Goal: Task Accomplishment & Management: Use online tool/utility

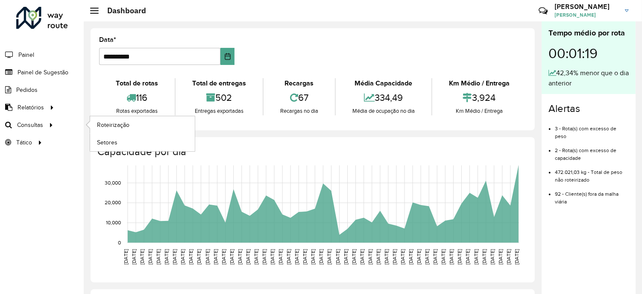
drag, startPoint x: 49, startPoint y: 121, endPoint x: 88, endPoint y: 120, distance: 39.7
click at [49, 121] on icon at bounding box center [49, 124] width 7 height 13
click at [105, 125] on span "Roteirização" at bounding box center [114, 124] width 35 height 9
drag, startPoint x: 50, startPoint y: 125, endPoint x: 73, endPoint y: 123, distance: 23.6
click at [50, 125] on icon at bounding box center [49, 124] width 7 height 13
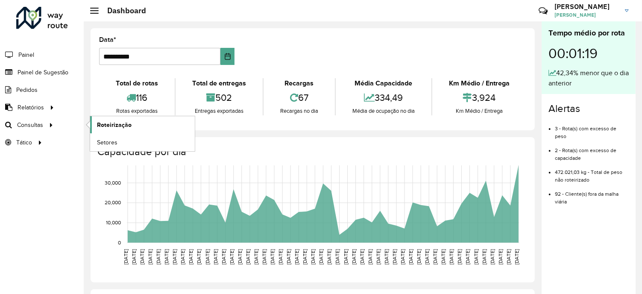
click at [111, 123] on span "Roteirização" at bounding box center [114, 124] width 35 height 9
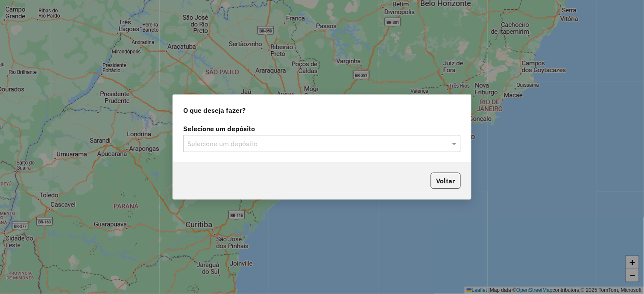
click at [448, 145] on div at bounding box center [321, 143] width 277 height 11
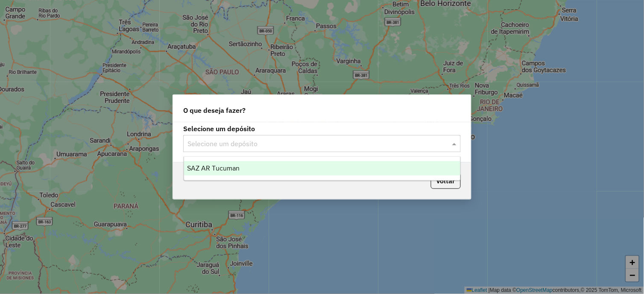
click at [235, 171] on span "SAZ AR Tucuman" at bounding box center [213, 167] width 53 height 7
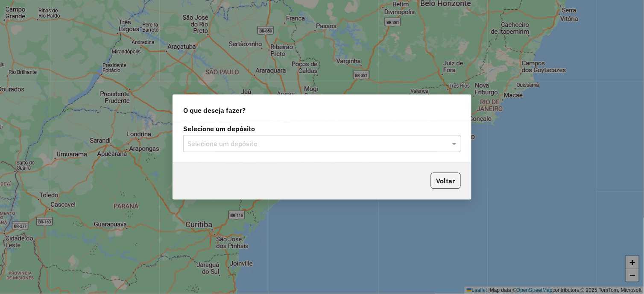
click at [442, 145] on div at bounding box center [321, 143] width 277 height 11
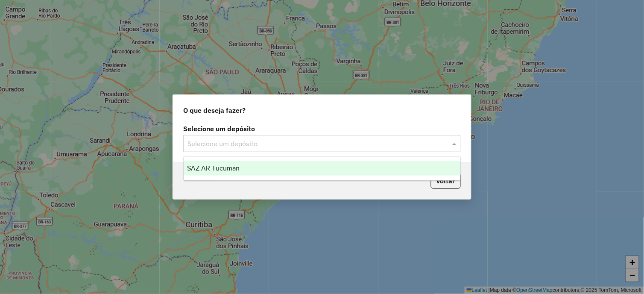
click at [245, 164] on div "SAZ AR Tucuman" at bounding box center [322, 168] width 277 height 15
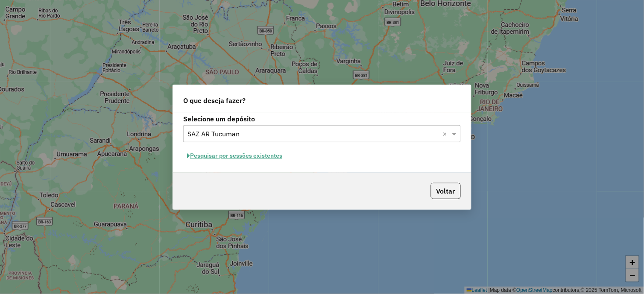
click at [265, 155] on button "Pesquisar por sessões existentes" at bounding box center [234, 155] width 103 height 13
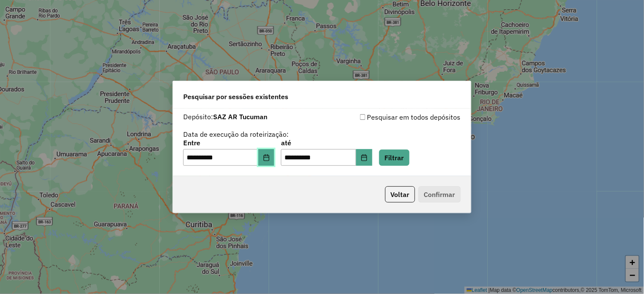
click at [269, 160] on icon "Choose Date" at bounding box center [266, 157] width 6 height 7
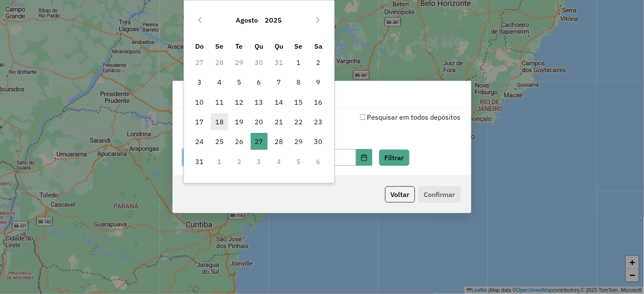
click at [219, 123] on span "18" at bounding box center [219, 121] width 17 height 17
type input "**********"
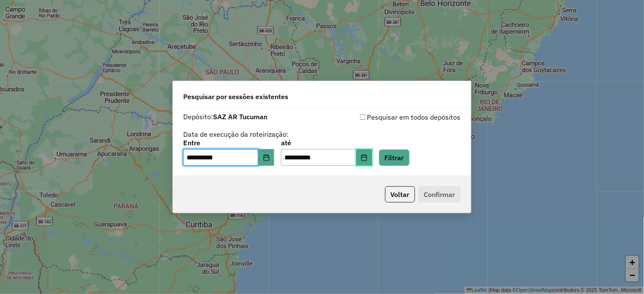
click at [368, 159] on icon "Choose Date" at bounding box center [364, 157] width 7 height 7
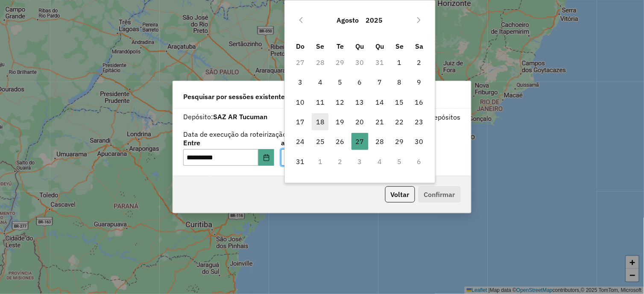
drag, startPoint x: 317, startPoint y: 121, endPoint x: 339, endPoint y: 136, distance: 26.2
click at [318, 121] on span "18" at bounding box center [320, 121] width 17 height 17
type input "**********"
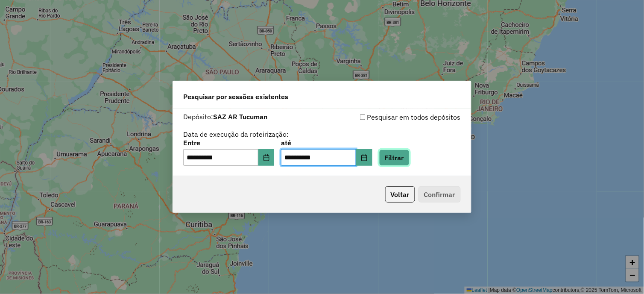
click at [396, 160] on button "Filtrar" at bounding box center [394, 157] width 30 height 16
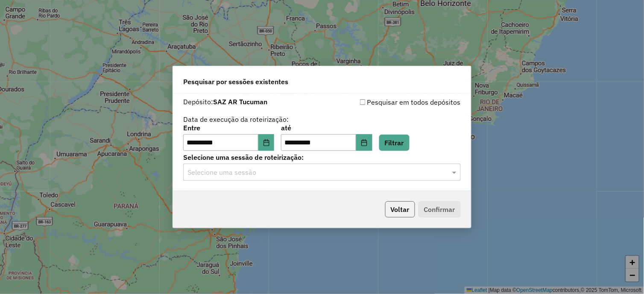
click at [405, 211] on button "Voltar" at bounding box center [400, 209] width 30 height 16
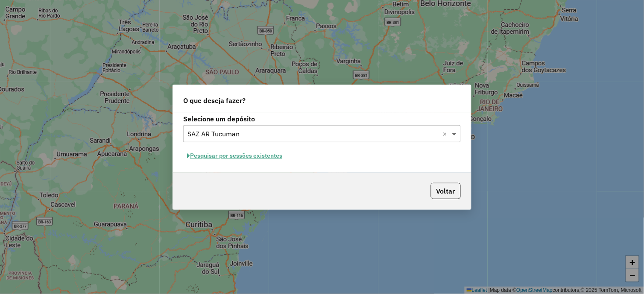
click at [450, 132] on span at bounding box center [455, 133] width 11 height 10
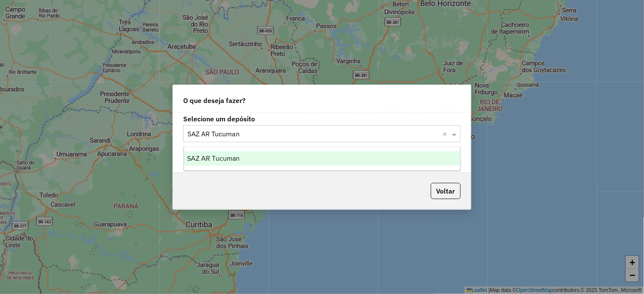
click at [292, 156] on div "SAZ AR Tucuman" at bounding box center [322, 158] width 277 height 15
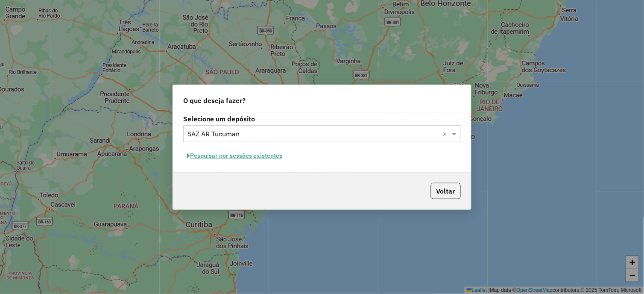
click at [257, 158] on button "Pesquisar por sessões existentes" at bounding box center [234, 155] width 103 height 13
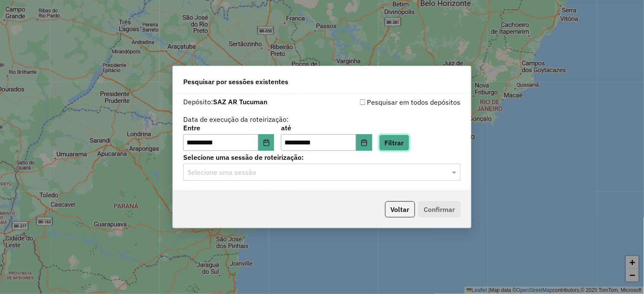
click at [398, 143] on button "Filtrar" at bounding box center [394, 142] width 30 height 16
click at [454, 171] on span at bounding box center [455, 172] width 11 height 10
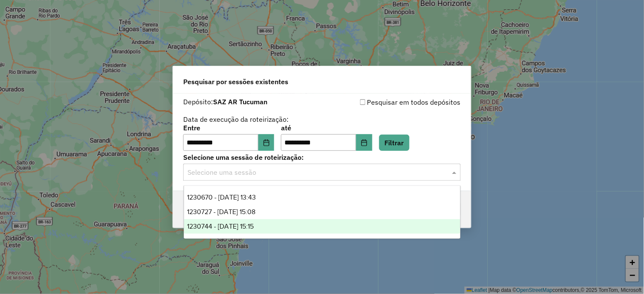
drag, startPoint x: 245, startPoint y: 224, endPoint x: 284, endPoint y: 226, distance: 39.8
click at [246, 224] on span "1230744 - 18/08/2025 15:15" at bounding box center [220, 225] width 67 height 7
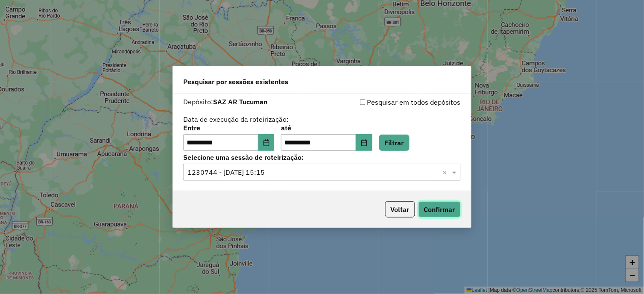
click at [441, 210] on button "Confirmar" at bounding box center [439, 209] width 42 height 16
click at [266, 146] on button "Choose Date" at bounding box center [266, 142] width 16 height 17
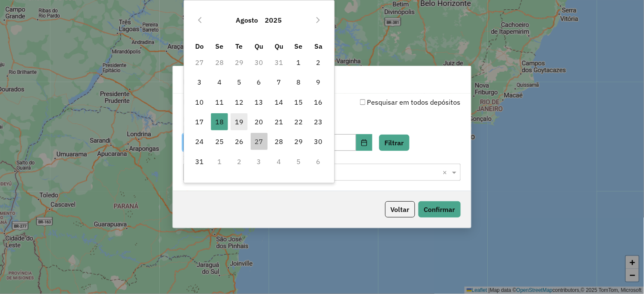
click at [239, 122] on span "19" at bounding box center [238, 121] width 17 height 17
type input "**********"
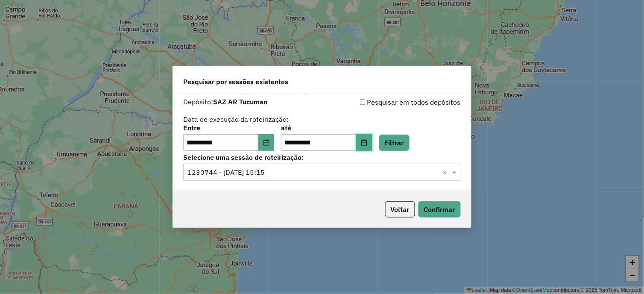
click at [367, 140] on icon "Choose Date" at bounding box center [364, 142] width 6 height 7
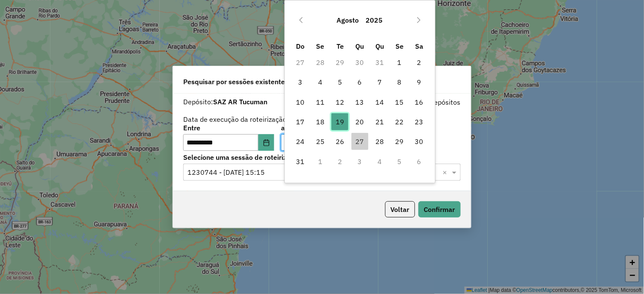
click at [339, 121] on span "19" at bounding box center [339, 121] width 17 height 17
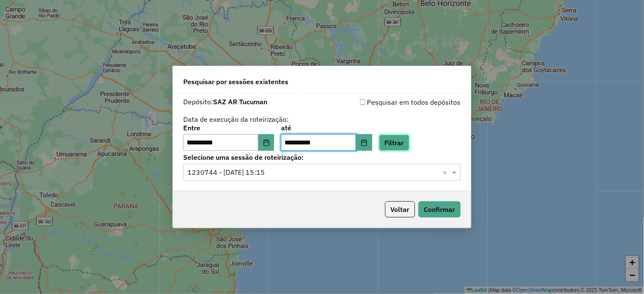
click at [401, 143] on button "Filtrar" at bounding box center [394, 142] width 30 height 16
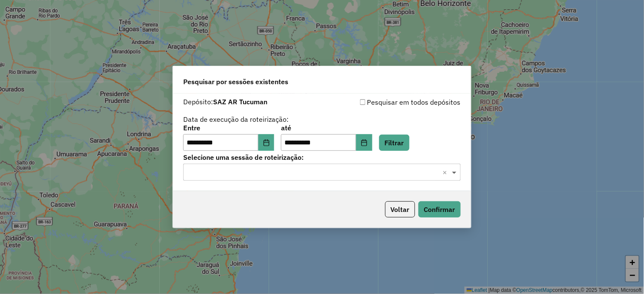
click at [453, 173] on span at bounding box center [455, 172] width 11 height 10
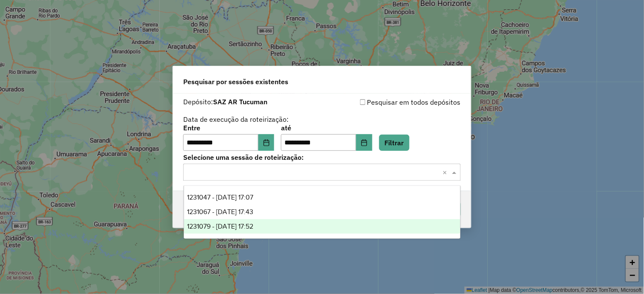
click at [254, 223] on span "1231079 - 19/08/2025 17:52" at bounding box center [220, 225] width 66 height 7
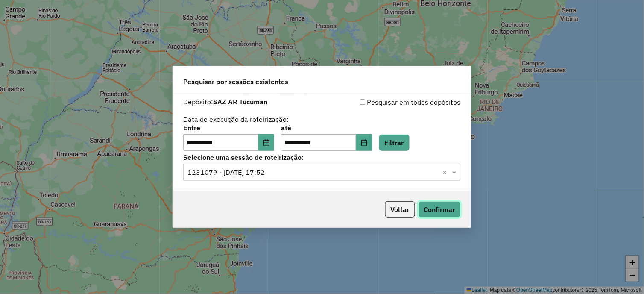
click at [443, 210] on button "Confirmar" at bounding box center [439, 209] width 42 height 16
click at [270, 142] on icon "Choose Date" at bounding box center [266, 142] width 7 height 7
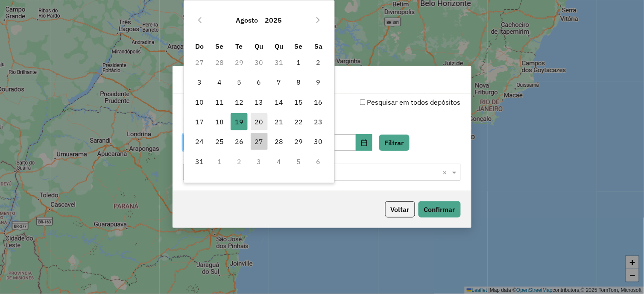
click at [259, 120] on span "20" at bounding box center [259, 121] width 17 height 17
type input "**********"
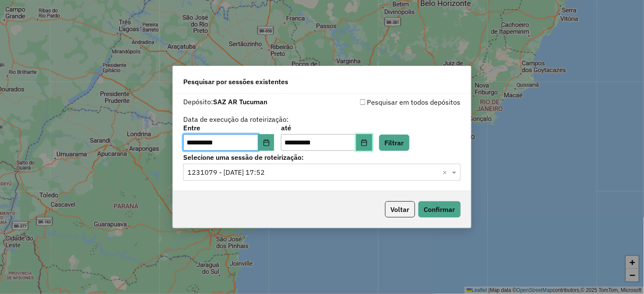
click at [372, 143] on button "Choose Date" at bounding box center [364, 142] width 16 height 17
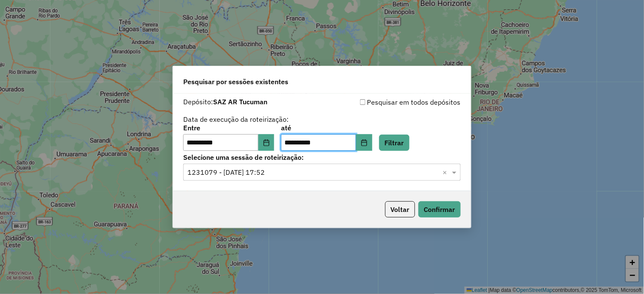
click at [353, 220] on div "Voltar Confirmar" at bounding box center [322, 209] width 298 height 37
click at [404, 140] on button "Filtrar" at bounding box center [394, 142] width 30 height 16
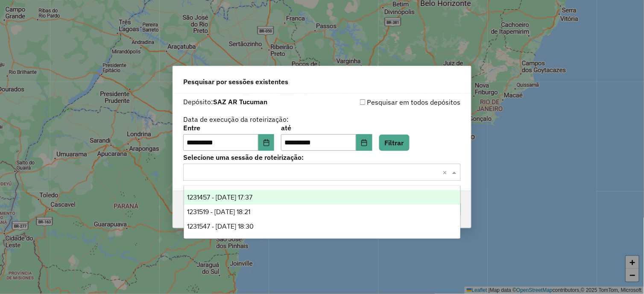
click at [454, 173] on span at bounding box center [455, 172] width 11 height 10
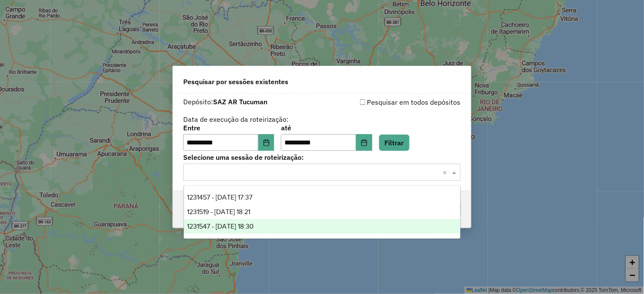
click at [274, 223] on div "1231547 - 20/08/2025 18:30" at bounding box center [322, 226] width 277 height 15
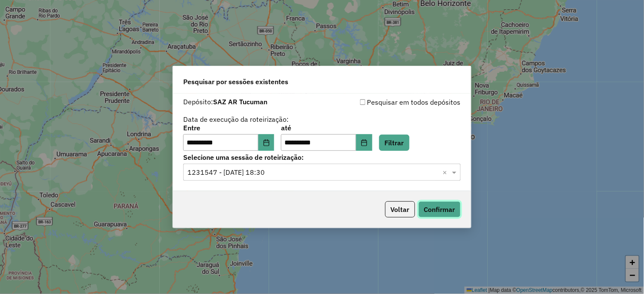
click at [441, 207] on button "Confirmar" at bounding box center [439, 209] width 42 height 16
click at [429, 209] on button "Confirmar" at bounding box center [439, 209] width 42 height 16
click at [270, 142] on icon "Choose Date" at bounding box center [266, 142] width 7 height 7
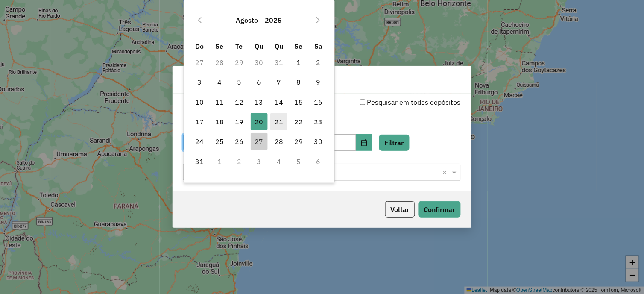
click at [280, 123] on span "21" at bounding box center [278, 121] width 17 height 17
type input "**********"
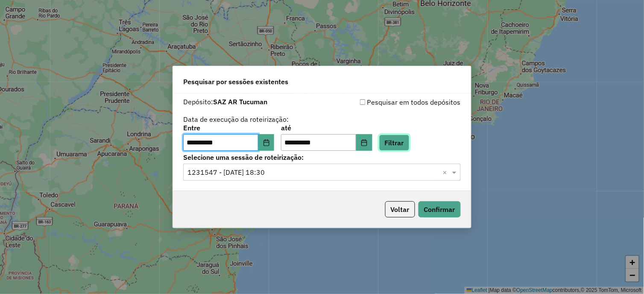
click at [396, 143] on button "Filtrar" at bounding box center [394, 142] width 30 height 16
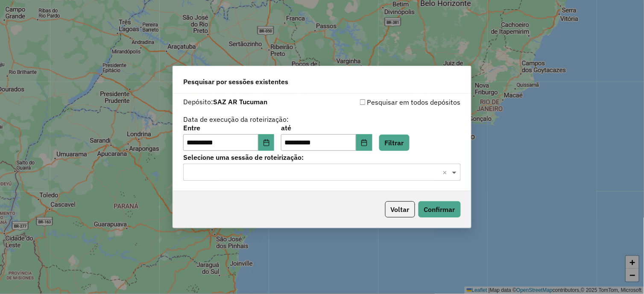
click at [451, 175] on span at bounding box center [455, 172] width 11 height 10
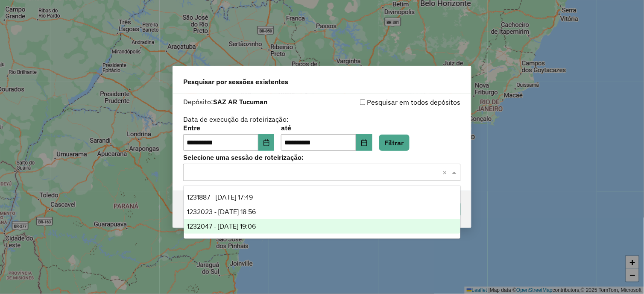
click at [271, 225] on div "1232047 - 21/08/2025 19:06" at bounding box center [322, 226] width 277 height 15
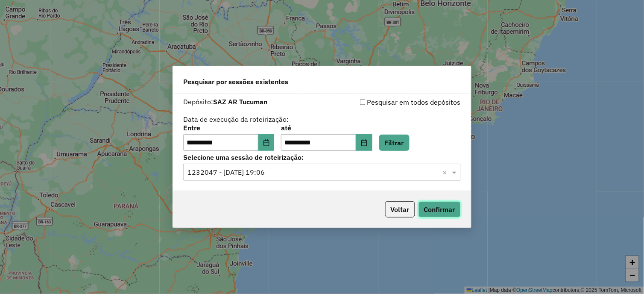
click at [435, 209] on button "Confirmar" at bounding box center [439, 209] width 42 height 16
click at [436, 210] on button "Confirmar" at bounding box center [439, 209] width 42 height 16
click at [265, 143] on button "Choose Date" at bounding box center [266, 142] width 16 height 17
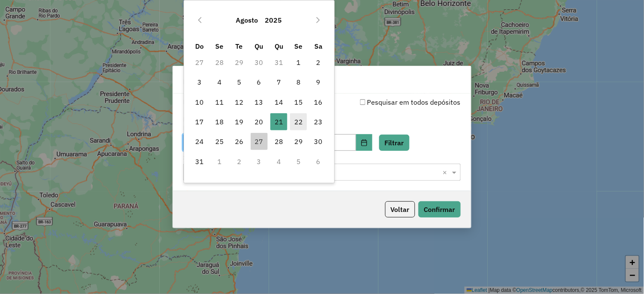
click at [300, 121] on span "22" at bounding box center [298, 121] width 17 height 17
type input "**********"
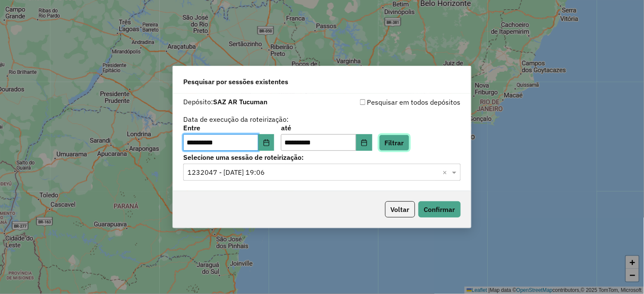
click at [408, 144] on button "Filtrar" at bounding box center [394, 142] width 30 height 16
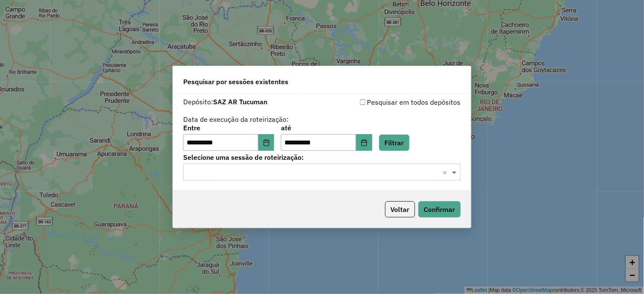
click at [457, 172] on span at bounding box center [455, 172] width 11 height 10
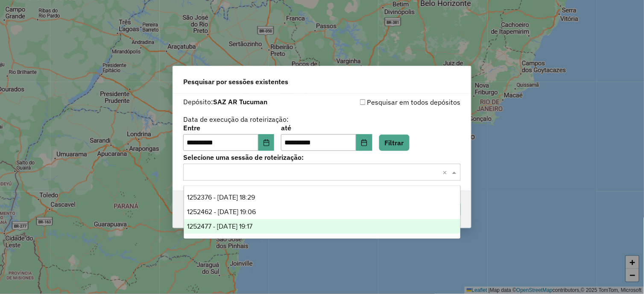
click at [235, 223] on span "1252477 - 22/08/2025 19:17" at bounding box center [219, 225] width 65 height 7
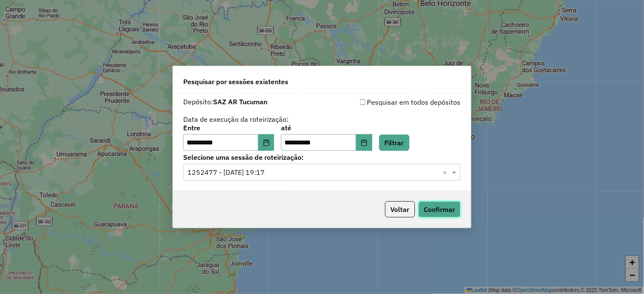
click at [437, 210] on button "Confirmar" at bounding box center [439, 209] width 42 height 16
click at [266, 143] on icon "Choose Date" at bounding box center [266, 142] width 6 height 7
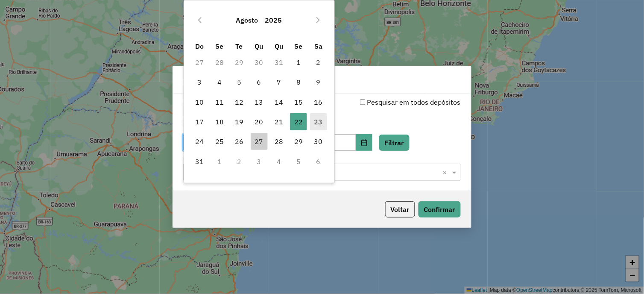
click at [316, 125] on span "23" at bounding box center [318, 121] width 17 height 17
type input "**********"
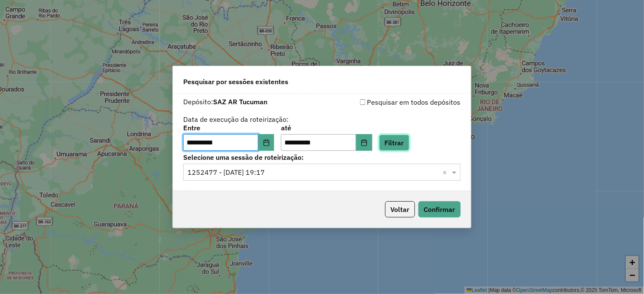
click at [397, 144] on button "Filtrar" at bounding box center [394, 142] width 30 height 16
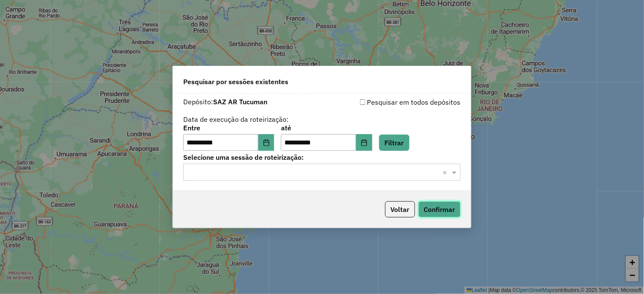
click at [437, 208] on button "Confirmar" at bounding box center [439, 209] width 42 height 16
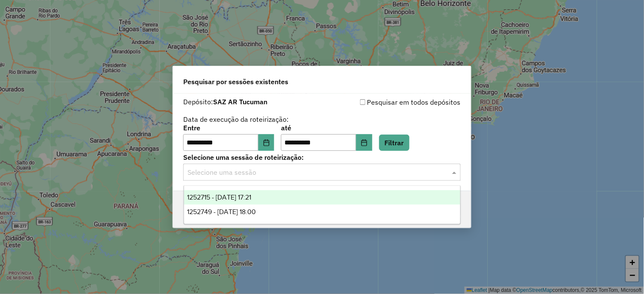
click at [453, 172] on span at bounding box center [455, 172] width 11 height 10
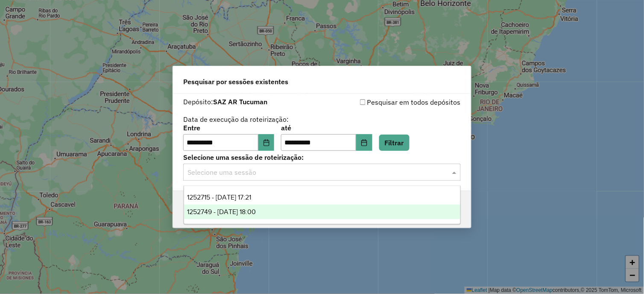
click at [277, 208] on div "1252749 - 23/08/2025 18:00" at bounding box center [322, 211] width 277 height 15
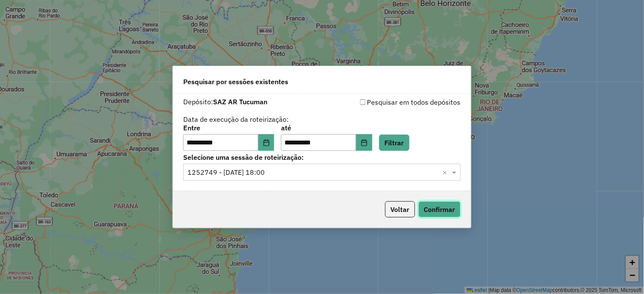
click at [429, 208] on button "Confirmar" at bounding box center [439, 209] width 42 height 16
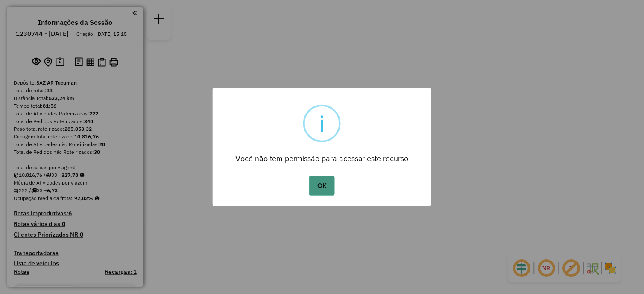
click at [334, 183] on button "OK" at bounding box center [321, 186] width 25 height 20
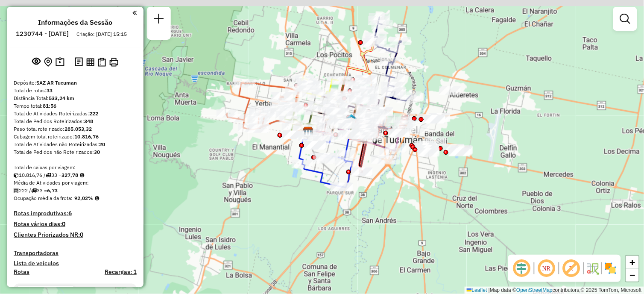
drag, startPoint x: 346, startPoint y: 194, endPoint x: 293, endPoint y: 214, distance: 56.8
click at [293, 214] on div "Janela de atendimento Grade de atendimento Capacidade Transportadoras Veículos …" at bounding box center [322, 147] width 644 height 294
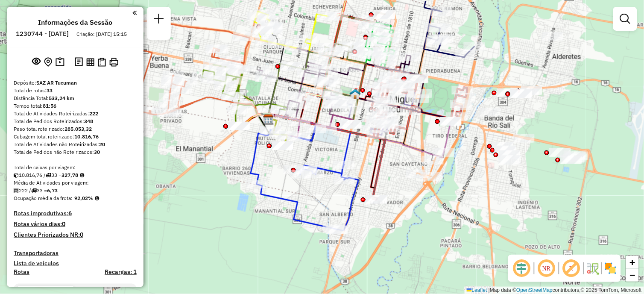
drag, startPoint x: 471, startPoint y: 153, endPoint x: 475, endPoint y: 141, distance: 12.3
click at [476, 184] on div "Janela de atendimento Grade de atendimento Capacidade Transportadoras Veículos …" at bounding box center [322, 147] width 644 height 294
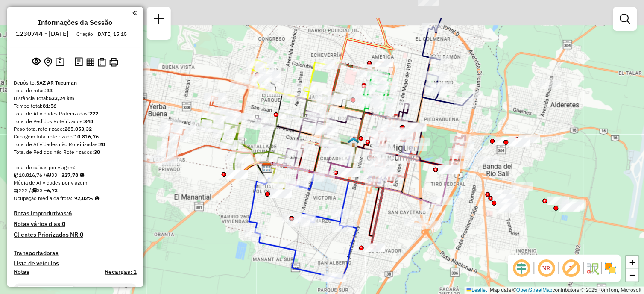
drag, startPoint x: 474, startPoint y: 158, endPoint x: 470, endPoint y: 166, distance: 8.4
click at [475, 213] on div "Janela de atendimento Grade de atendimento Capacidade Transportadoras Veículos …" at bounding box center [322, 147] width 644 height 294
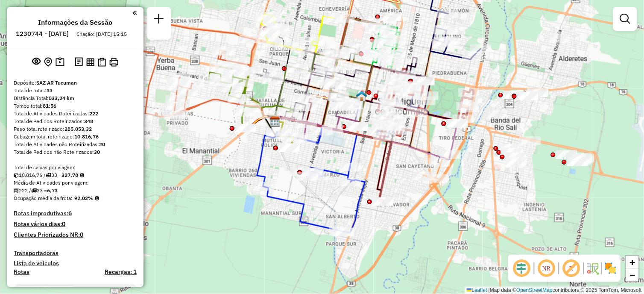
drag, startPoint x: 276, startPoint y: 207, endPoint x: 250, endPoint y: 157, distance: 56.5
click at [250, 157] on div "Janela de atendimento Grade de atendimento Capacidade Transportadoras Veículos …" at bounding box center [322, 147] width 644 height 294
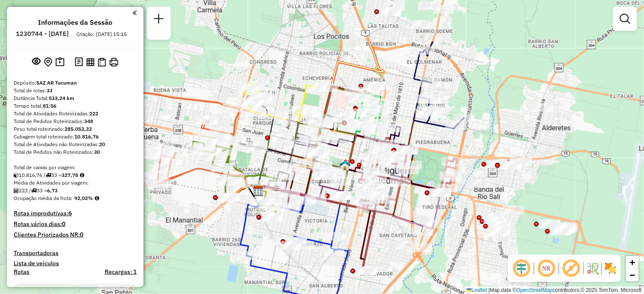
drag, startPoint x: 497, startPoint y: 72, endPoint x: 475, endPoint y: 134, distance: 65.8
click at [481, 143] on div "Janela de atendimento Grade de atendimento Capacidade Transportadoras Veículos …" at bounding box center [322, 147] width 644 height 294
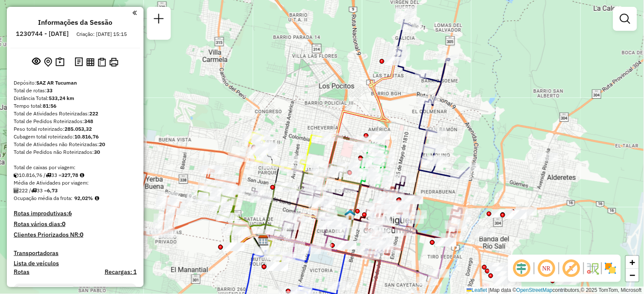
drag, startPoint x: 484, startPoint y: 87, endPoint x: 491, endPoint y: 134, distance: 48.3
click at [491, 134] on div "Janela de atendimento Grade de atendimento Capacidade Transportadoras Veículos …" at bounding box center [322, 147] width 644 height 294
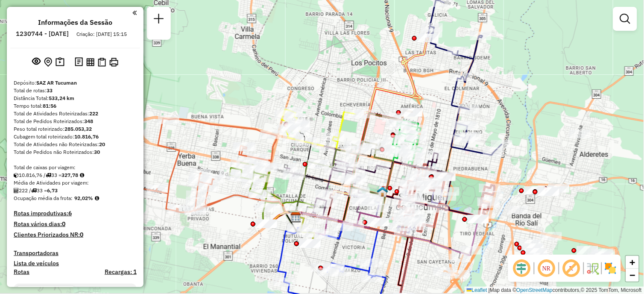
drag, startPoint x: 467, startPoint y: 143, endPoint x: 500, endPoint y: 121, distance: 39.3
click at [500, 121] on div "Janela de atendimento Grade de atendimento Capacidade Transportadoras Veículos …" at bounding box center [322, 147] width 644 height 294
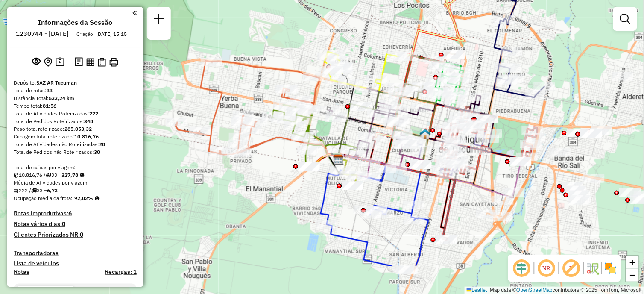
drag, startPoint x: 353, startPoint y: 125, endPoint x: 397, endPoint y: 67, distance: 72.5
click at [397, 67] on div "Janela de atendimento Grade de atendimento Capacidade Transportadoras Veículos …" at bounding box center [322, 147] width 644 height 294
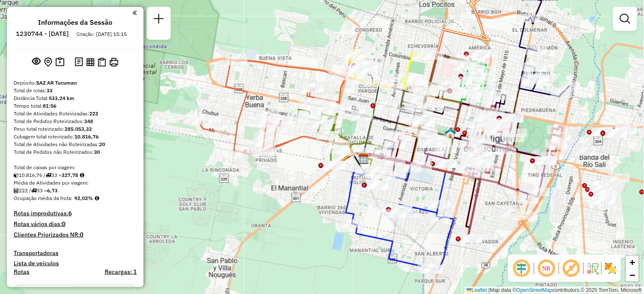
drag, startPoint x: 366, startPoint y: 61, endPoint x: 390, endPoint y: 60, distance: 23.9
click at [390, 60] on div "Janela de atendimento Grade de atendimento Capacidade Transportadoras Veículos …" at bounding box center [322, 147] width 644 height 294
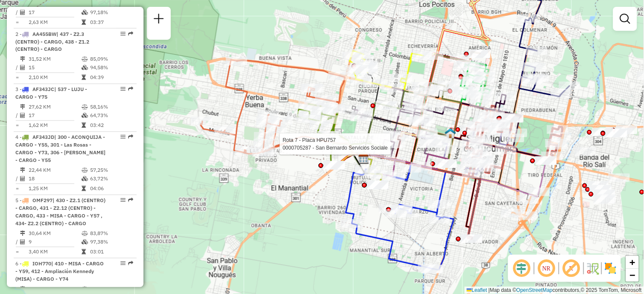
select select "**********"
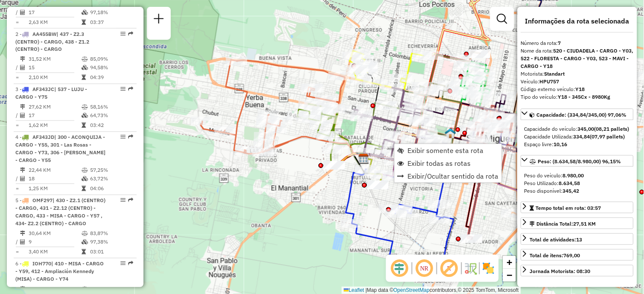
scroll to position [643, 0]
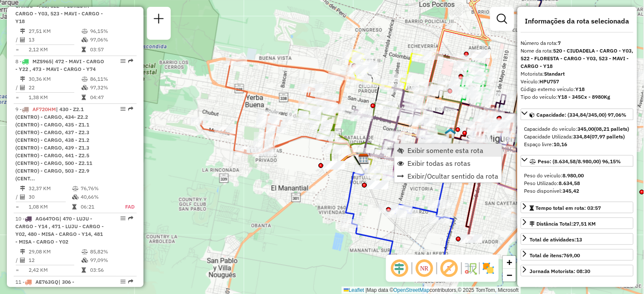
click at [432, 151] on span "Exibir somente esta rota" at bounding box center [446, 150] width 76 height 7
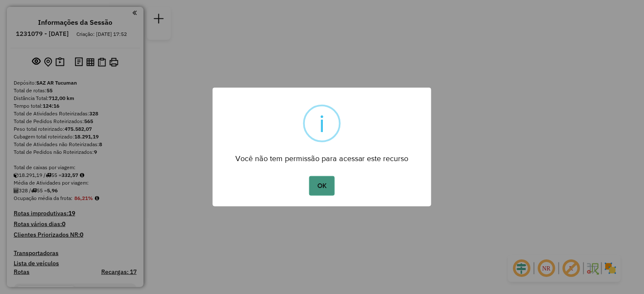
click at [322, 184] on button "OK" at bounding box center [321, 186] width 25 height 20
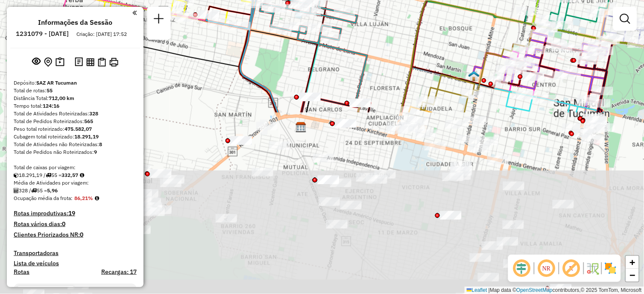
drag, startPoint x: 349, startPoint y: 206, endPoint x: 345, endPoint y: -15, distance: 221.6
click at [345, 0] on html "Aguarde... Pop-up bloqueado! Seu navegador bloqueou automáticamente a abertura …" at bounding box center [322, 147] width 644 height 294
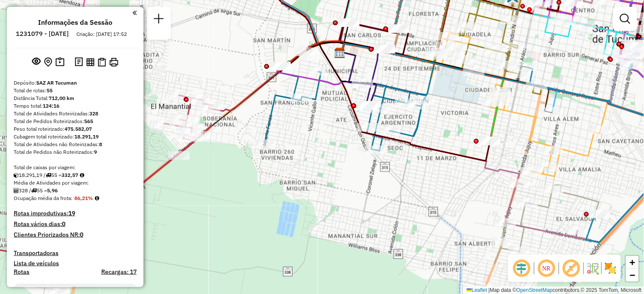
drag, startPoint x: 329, startPoint y: 248, endPoint x: 370, endPoint y: 189, distance: 72.2
click at [370, 189] on div "Rota 3 - Placa IOH770 0000398391 - GOMEZ RAMON ISIDORO Janela de atendimento Gr…" at bounding box center [322, 147] width 644 height 294
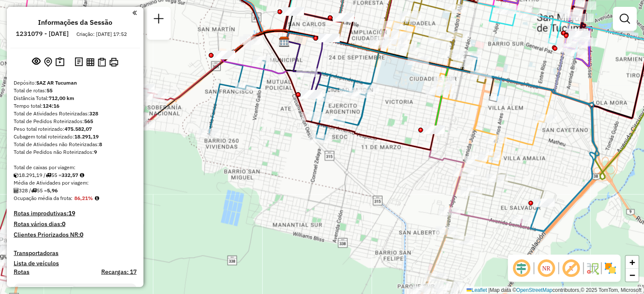
drag, startPoint x: 380, startPoint y: 210, endPoint x: 325, endPoint y: 199, distance: 56.6
click at [325, 199] on div "Rota 3 - Placa IOH770 0000398391 - GOMEZ RAMON ISIDORO Janela de atendimento Gr…" at bounding box center [322, 147] width 644 height 294
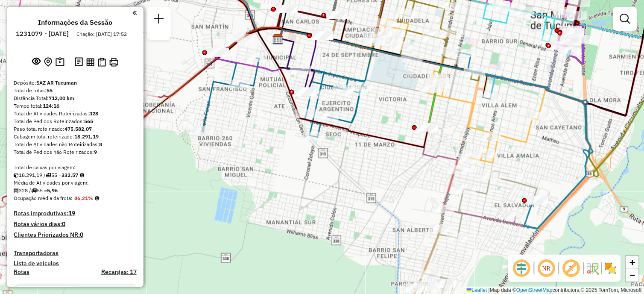
drag, startPoint x: 368, startPoint y: 214, endPoint x: 335, endPoint y: 192, distance: 39.4
click at [331, 202] on div "Rota 3 - Placa IOH770 0000398391 - GOMEZ RAMON ISIDORO Janela de atendimento Gr…" at bounding box center [322, 147] width 644 height 294
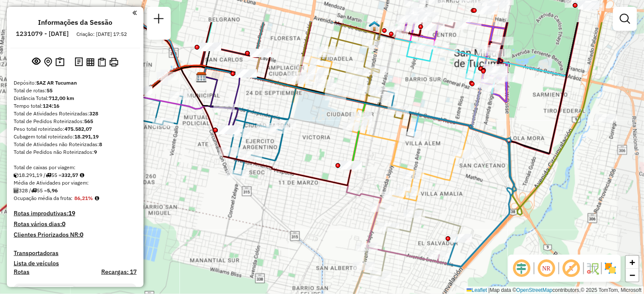
drag, startPoint x: 454, startPoint y: 242, endPoint x: 415, endPoint y: 294, distance: 64.6
click at [415, 293] on html "Aguarde... Pop-up bloqueado! Seu navegador bloqueou automáticamente a abertura …" at bounding box center [322, 147] width 644 height 294
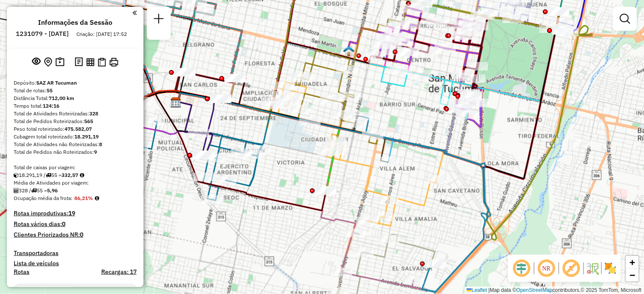
drag, startPoint x: 513, startPoint y: 189, endPoint x: 487, endPoint y: 214, distance: 36.2
click at [487, 214] on icon at bounding box center [426, 204] width 128 height 175
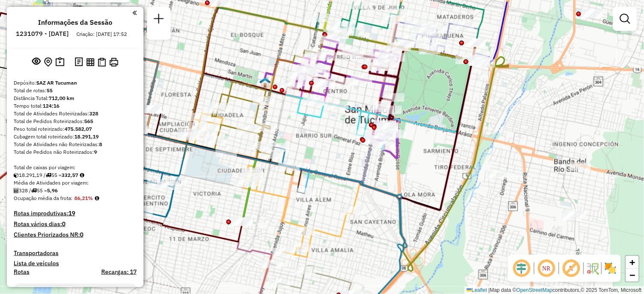
drag, startPoint x: 507, startPoint y: 189, endPoint x: 423, endPoint y: 220, distance: 89.3
click at [423, 220] on div "Rota 3 - Placa IOH770 0000398391 - GOMEZ RAMON ISIDORO Janela de atendimento Gr…" at bounding box center [322, 147] width 644 height 294
drag, startPoint x: 442, startPoint y: 148, endPoint x: 441, endPoint y: 180, distance: 32.5
click at [441, 180] on div "Rota 3 - Placa IOH770 0000398391 - GOMEZ RAMON ISIDORO Janela de atendimento Gr…" at bounding box center [322, 147] width 644 height 294
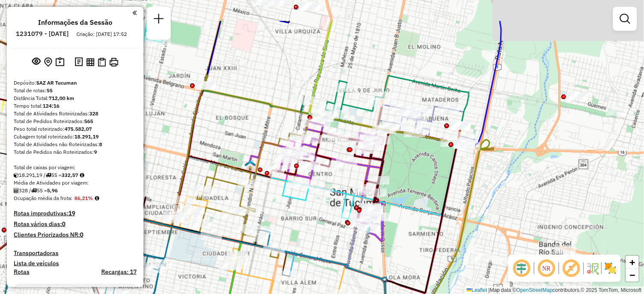
drag, startPoint x: 467, startPoint y: 160, endPoint x: 463, endPoint y: 157, distance: 5.3
click at [454, 210] on div "Rota 3 - Placa IOH770 0000398391 - GOMEZ RAMON ISIDORO Janela de atendimento Gr…" at bounding box center [322, 147] width 644 height 294
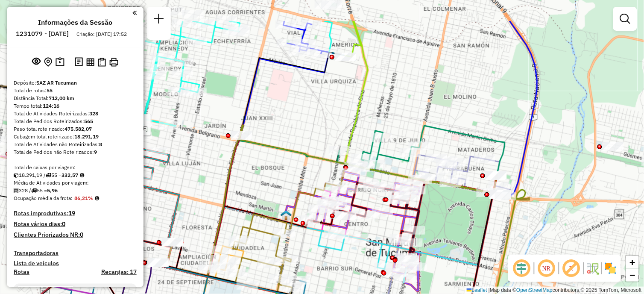
drag, startPoint x: 429, startPoint y: 191, endPoint x: 454, endPoint y: 228, distance: 44.2
click at [454, 228] on div "Rota 3 - Placa IOH770 0000398391 - GOMEZ RAMON ISIDORO Janela de atendimento Gr…" at bounding box center [322, 147] width 644 height 294
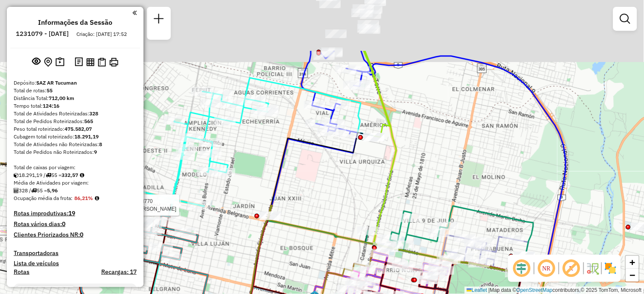
drag, startPoint x: 446, startPoint y: 61, endPoint x: 472, endPoint y: 154, distance: 95.7
click at [480, 156] on div "Rota 3 - Placa IOH770 0000398391 - GOMEZ RAMON ISIDORO Janela de atendimento Gr…" at bounding box center [322, 147] width 644 height 294
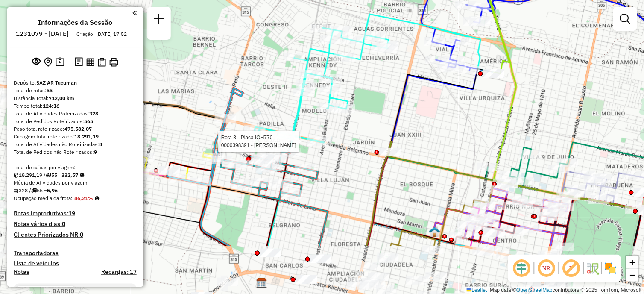
drag, startPoint x: 250, startPoint y: 230, endPoint x: 365, endPoint y: 152, distance: 138.6
click at [365, 152] on div "Rota 3 - Placa IOH770 0000398391 - GOMEZ RAMON ISIDORO Janela de atendimento Gr…" at bounding box center [322, 147] width 644 height 294
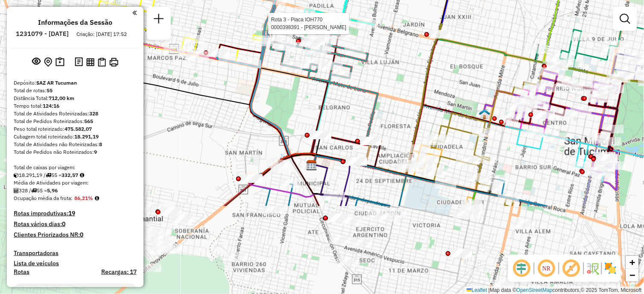
drag, startPoint x: 318, startPoint y: 206, endPoint x: 368, endPoint y: 85, distance: 130.3
click at [368, 85] on icon at bounding box center [324, 87] width 107 height 107
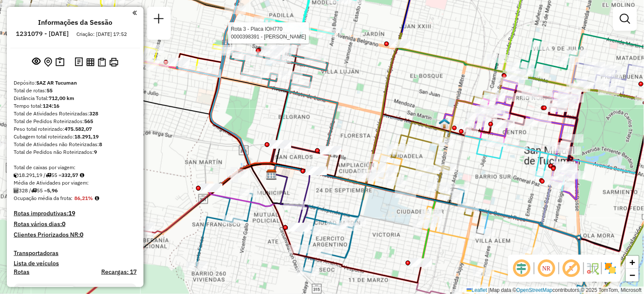
drag, startPoint x: 373, startPoint y: 113, endPoint x: 331, endPoint y: 129, distance: 44.9
click at [331, 129] on icon at bounding box center [283, 96] width 107 height 107
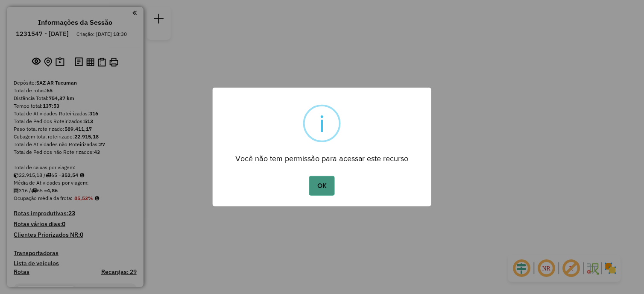
click at [322, 187] on button "OK" at bounding box center [321, 186] width 25 height 20
click at [322, 181] on button "OK" at bounding box center [321, 186] width 25 height 20
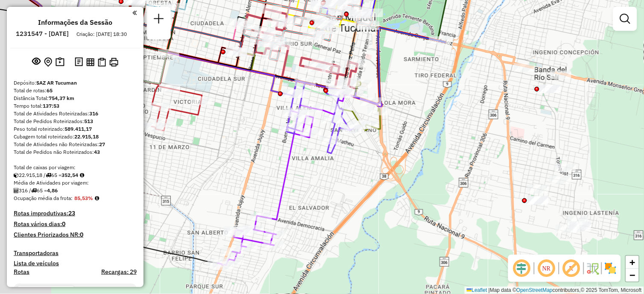
drag, startPoint x: 324, startPoint y: 183, endPoint x: 444, endPoint y: 205, distance: 121.6
click at [475, 231] on div "Janela de atendimento Grade de atendimento Capacidade Transportadoras Veículos …" at bounding box center [322, 147] width 644 height 294
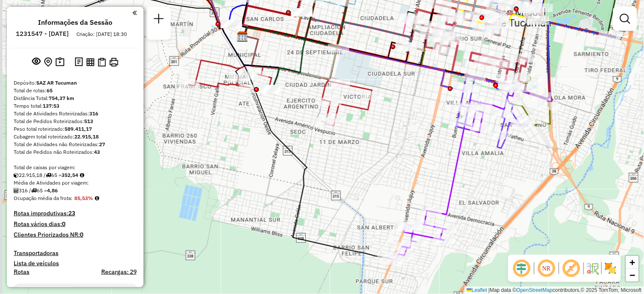
drag, startPoint x: 271, startPoint y: 205, endPoint x: 348, endPoint y: 195, distance: 77.1
click at [344, 187] on div "Janela de atendimento Grade de atendimento Capacidade Transportadoras Veículos …" at bounding box center [322, 147] width 644 height 294
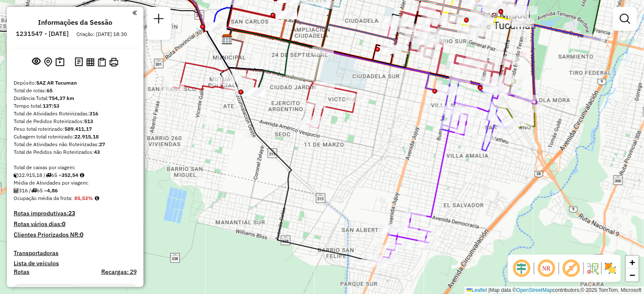
drag, startPoint x: 361, startPoint y: 193, endPoint x: 346, endPoint y: 210, distance: 22.3
click at [337, 177] on div "Janela de atendimento Grade de atendimento Capacidade Transportadoras Veículos …" at bounding box center [322, 147] width 644 height 294
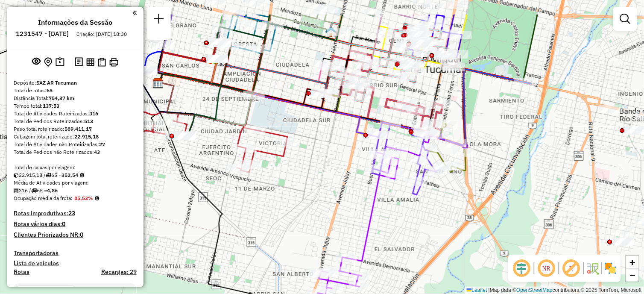
drag, startPoint x: 505, startPoint y: 198, endPoint x: 436, endPoint y: 242, distance: 81.6
click at [436, 242] on div "Janela de atendimento Grade de atendimento Capacidade Transportadoras Veículos …" at bounding box center [322, 147] width 644 height 294
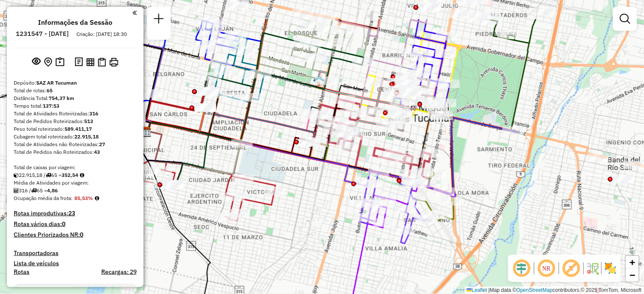
drag, startPoint x: 466, startPoint y: 201, endPoint x: 477, endPoint y: 187, distance: 18.2
click at [454, 248] on div "Janela de atendimento Grade de atendimento Capacidade Transportadoras Veículos …" at bounding box center [322, 147] width 644 height 294
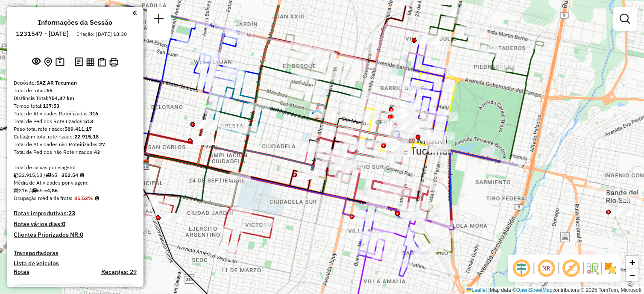
drag, startPoint x: 480, startPoint y: 173, endPoint x: 472, endPoint y: 237, distance: 64.1
click at [472, 237] on div "Janela de atendimento Grade de atendimento Capacidade Transportadoras Veículos …" at bounding box center [322, 147] width 644 height 294
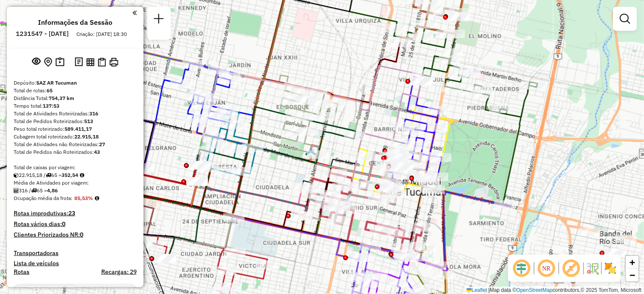
drag, startPoint x: 481, startPoint y: 212, endPoint x: 481, endPoint y: 228, distance: 16.7
click at [481, 238] on div "Janela de atendimento Grade de atendimento Capacidade Transportadoras Veículos …" at bounding box center [322, 147] width 644 height 294
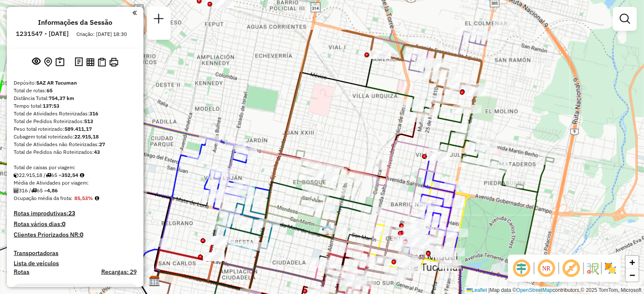
drag, startPoint x: 496, startPoint y: 177, endPoint x: 501, endPoint y: 209, distance: 32.8
click at [512, 237] on div "Janela de atendimento Grade de atendimento Capacidade Transportadoras Veículos …" at bounding box center [322, 147] width 644 height 294
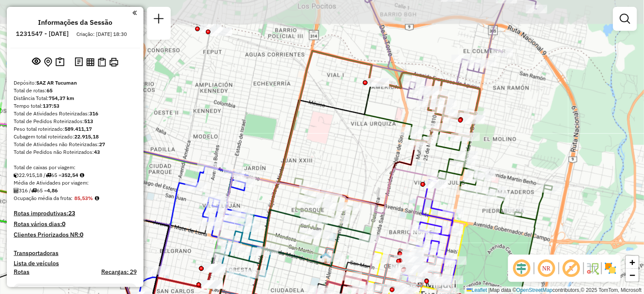
drag, startPoint x: 523, startPoint y: 103, endPoint x: 522, endPoint y: 138, distance: 34.6
click at [522, 138] on div "Janela de atendimento Grade de atendimento Capacidade Transportadoras Veículos …" at bounding box center [322, 147] width 644 height 294
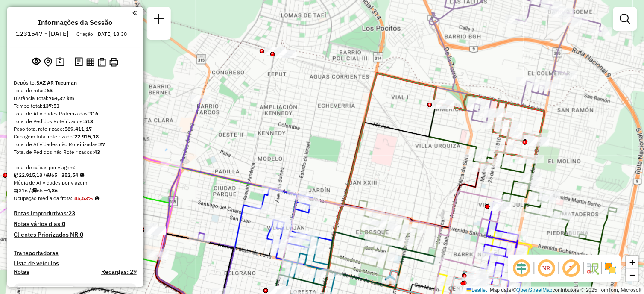
drag, startPoint x: 528, startPoint y: 98, endPoint x: 417, endPoint y: 174, distance: 134.6
click at [593, 112] on div "Janela de atendimento Grade de atendimento Capacidade Transportadoras Veículos …" at bounding box center [322, 147] width 644 height 294
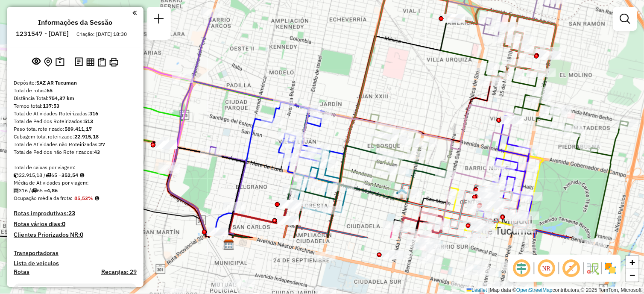
drag, startPoint x: 400, startPoint y: 159, endPoint x: 410, endPoint y: 88, distance: 71.1
click at [410, 88] on div "Janela de atendimento Grade de atendimento Capacidade Transportadoras Veículos …" at bounding box center [322, 147] width 644 height 294
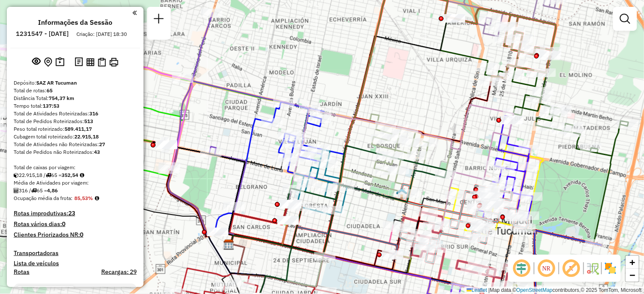
drag, startPoint x: 363, startPoint y: 79, endPoint x: 400, endPoint y: 49, distance: 48.0
click at [400, 49] on icon at bounding box center [342, 121] width 226 height 268
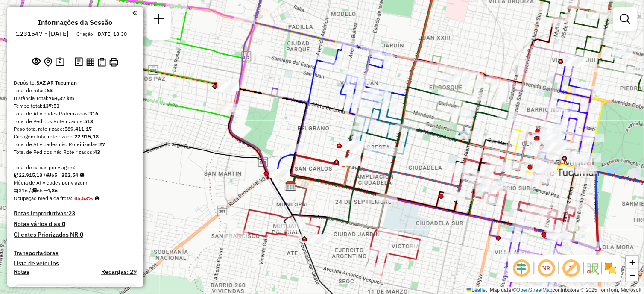
drag, startPoint x: 402, startPoint y: 170, endPoint x: 426, endPoint y: 141, distance: 37.5
click at [426, 141] on div "Janela de atendimento Grade de atendimento Capacidade Transportadoras Veículos …" at bounding box center [322, 147] width 644 height 294
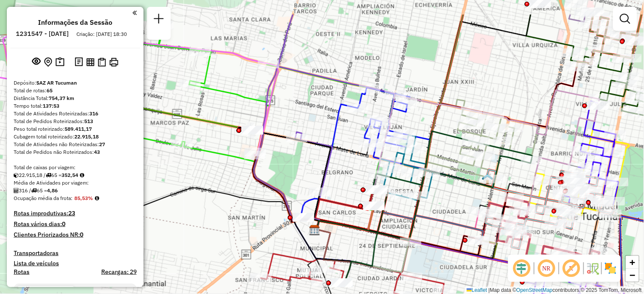
drag, startPoint x: 412, startPoint y: 161, endPoint x: 433, endPoint y: 205, distance: 48.7
click at [436, 205] on div "Janela de atendimento Grade de atendimento Capacidade Transportadoras Veículos …" at bounding box center [322, 147] width 644 height 294
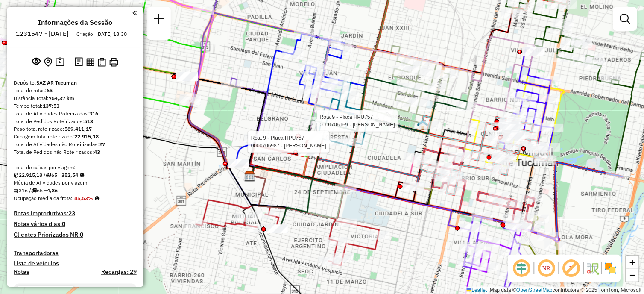
select select "**********"
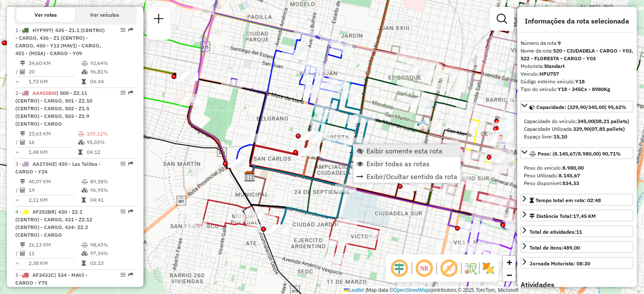
scroll to position [793, 0]
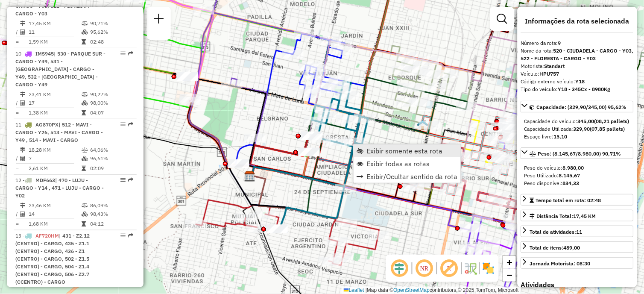
click at [385, 149] on span "Exibir somente esta rota" at bounding box center [405, 150] width 76 height 7
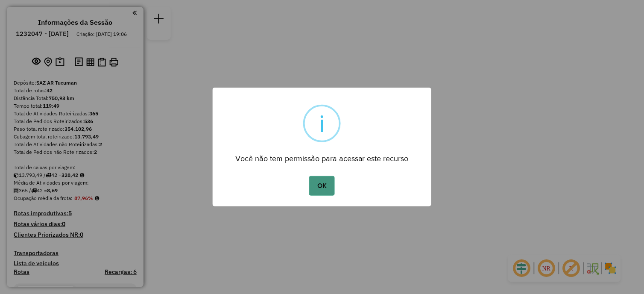
click at [321, 189] on button "OK" at bounding box center [321, 186] width 25 height 20
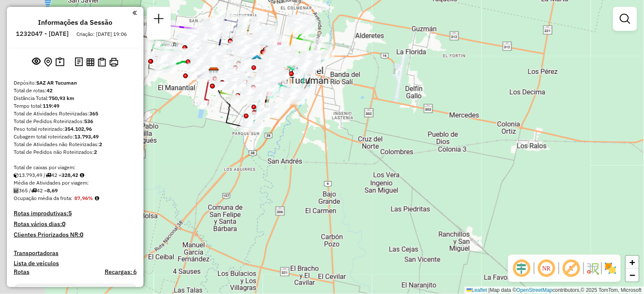
drag, startPoint x: 251, startPoint y: 124, endPoint x: 403, endPoint y: 203, distance: 171.8
click at [400, 202] on div "Janela de atendimento Grade de atendimento Capacidade Transportadoras Veículos …" at bounding box center [322, 147] width 644 height 294
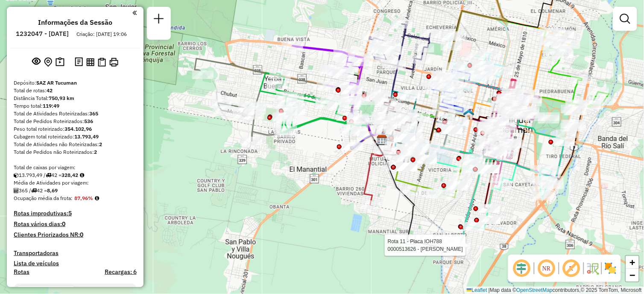
drag, startPoint x: 322, startPoint y: 244, endPoint x: 314, endPoint y: 266, distance: 23.9
click at [314, 266] on div "Rota 11 - Placa IOH788 0000513626 - PONCE MARIA Janela de atendimento Grade de …" at bounding box center [322, 147] width 644 height 294
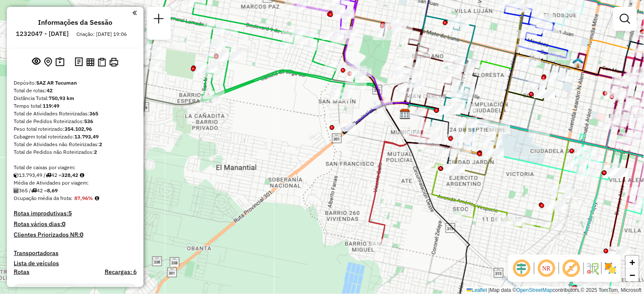
drag, startPoint x: 352, startPoint y: 192, endPoint x: 306, endPoint y: 222, distance: 55.2
click at [306, 222] on div "Rota 11 - Placa IOH788 0000513626 - PONCE MARIA Janela de atendimento Grade de …" at bounding box center [322, 147] width 644 height 294
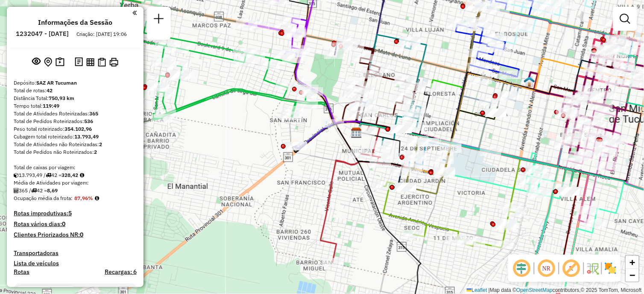
drag, startPoint x: 327, startPoint y: 199, endPoint x: 284, endPoint y: 210, distance: 43.6
click at [284, 210] on div "Rota 11 - Placa IOH788 0000513626 - PONCE MARIA Janela de atendimento Grade de …" at bounding box center [322, 147] width 644 height 294
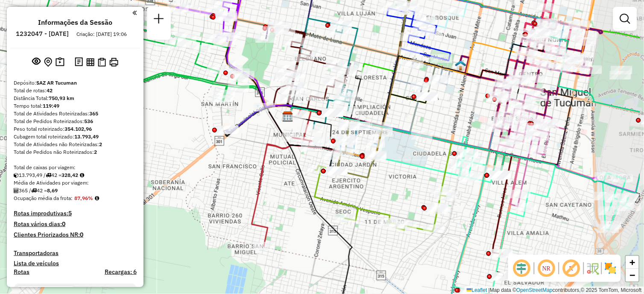
drag, startPoint x: 387, startPoint y: 254, endPoint x: 325, endPoint y: 231, distance: 66.0
click at [323, 245] on div "Rota 11 - Placa IOH788 0000513626 - PONCE MARIA Janela de atendimento Grade de …" at bounding box center [322, 147] width 644 height 294
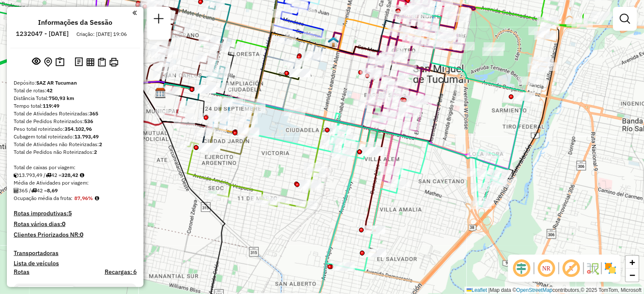
drag, startPoint x: 471, startPoint y: 236, endPoint x: 347, endPoint y: 212, distance: 126.9
click at [347, 212] on div "Rota 11 - Placa IOH788 0000513626 - PONCE MARIA Janela de atendimento Grade de …" at bounding box center [322, 147] width 644 height 294
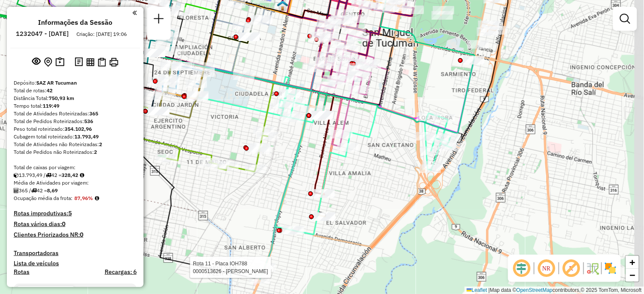
drag, startPoint x: 429, startPoint y: 193, endPoint x: 385, endPoint y: 186, distance: 44.1
click at [385, 186] on div "Rota 11 - Placa IOH788 0000513626 - PONCE MARIA Janela de atendimento Grade de …" at bounding box center [322, 147] width 644 height 294
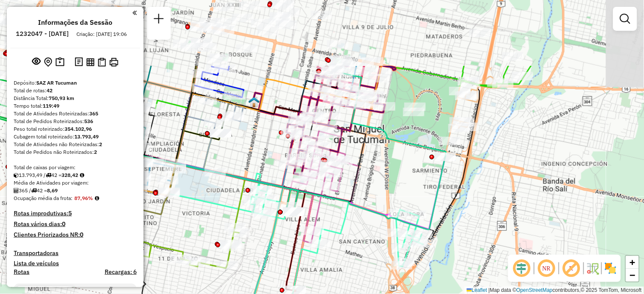
drag, startPoint x: 499, startPoint y: 148, endPoint x: 473, endPoint y: 229, distance: 84.8
click at [470, 244] on div "Rota 11 - Placa IOH788 0000513626 - PONCE MARIA Janela de atendimento Grade de …" at bounding box center [322, 147] width 644 height 294
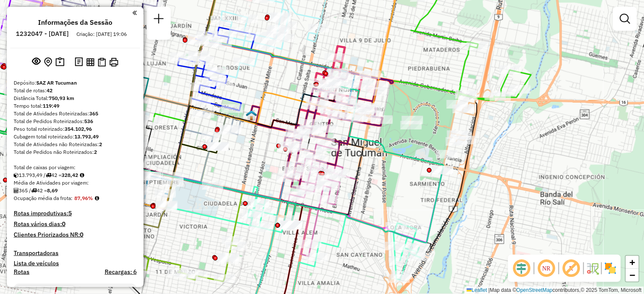
drag, startPoint x: 486, startPoint y: 177, endPoint x: 478, endPoint y: 207, distance: 31.6
click at [478, 207] on div "Rota 11 - Placa IOH788 0000513626 - PONCE MARIA Janela de atendimento Grade de …" at bounding box center [322, 147] width 644 height 294
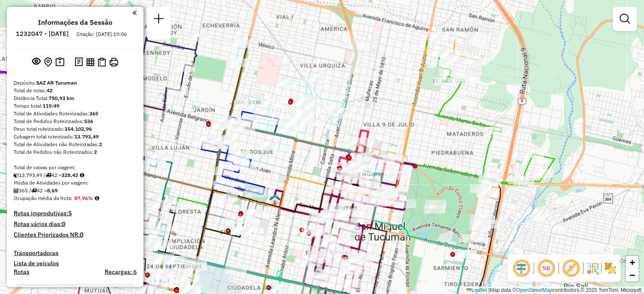
drag, startPoint x: 506, startPoint y: 134, endPoint x: 535, endPoint y: 200, distance: 72.1
click at [535, 200] on div "Rota 11 - Placa IOH788 0000513626 - PONCE MARIA Janela de atendimento Grade de …" at bounding box center [322, 147] width 644 height 294
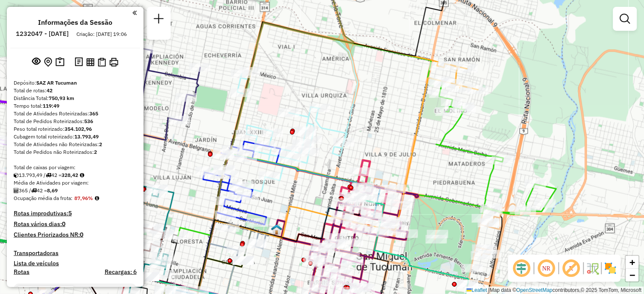
drag, startPoint x: 456, startPoint y: 156, endPoint x: 462, endPoint y: 191, distance: 35.1
click at [462, 192] on div "Rota 11 - Placa IOH788 0000513626 - PONCE MARIA Janela de atendimento Grade de …" at bounding box center [322, 147] width 644 height 294
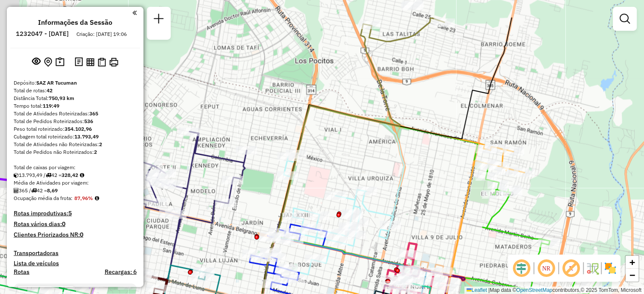
drag, startPoint x: 538, startPoint y: 163, endPoint x: 505, endPoint y: 140, distance: 40.0
click at [562, 203] on div "Rota 11 - Placa IOH788 0000513626 - PONCE MARIA Janela de atendimento Grade de …" at bounding box center [322, 147] width 644 height 294
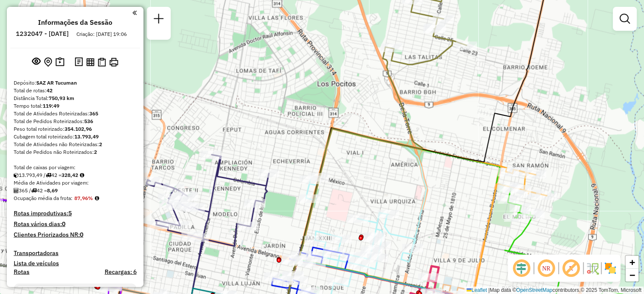
drag, startPoint x: 494, startPoint y: 122, endPoint x: 521, endPoint y: 128, distance: 27.6
click at [530, 142] on div "Rota 11 - Placa IOH788 0000513626 - PONCE MARIA Janela de atendimento Grade de …" at bounding box center [322, 147] width 644 height 294
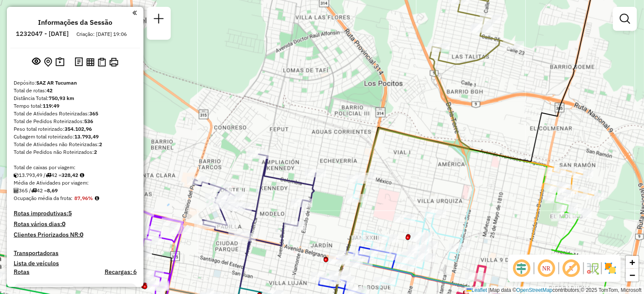
drag, startPoint x: 470, startPoint y: 95, endPoint x: 519, endPoint y: 79, distance: 52.6
click at [519, 79] on div "Rota 11 - Placa IOH788 0000513626 - PONCE MARIA Janela de atendimento Grade de …" at bounding box center [322, 147] width 644 height 294
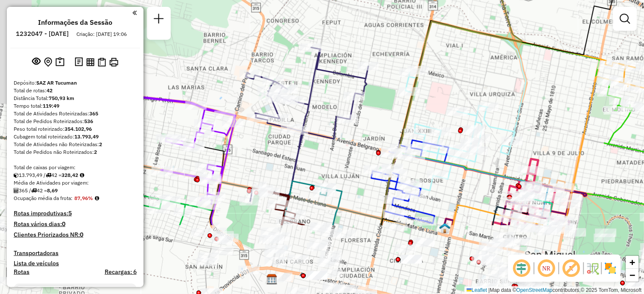
drag, startPoint x: 466, startPoint y: 154, endPoint x: 500, endPoint y: 46, distance: 113.8
click at [500, 46] on div "Rota 11 - Placa IOH788 0000513626 - PONCE MARIA Janela de atendimento Grade de …" at bounding box center [322, 147] width 644 height 294
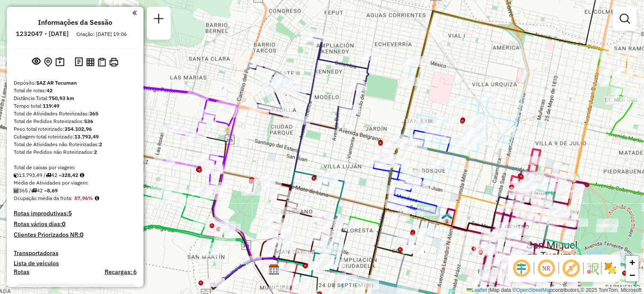
click at [473, 163] on icon at bounding box center [433, 233] width 235 height 180
select select "**********"
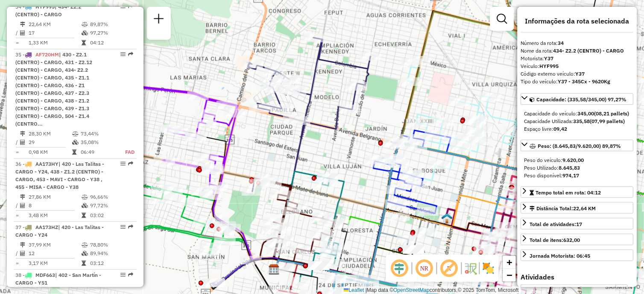
scroll to position [1910, 0]
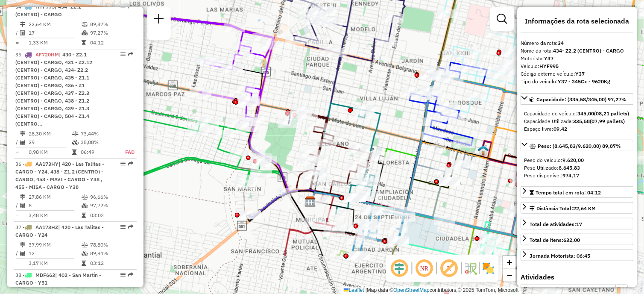
drag, startPoint x: 304, startPoint y: 155, endPoint x: 342, endPoint y: 83, distance: 81.3
click at [342, 83] on div "Janela de atendimento Grade de atendimento Capacidade Transportadoras Veículos …" at bounding box center [322, 147] width 644 height 294
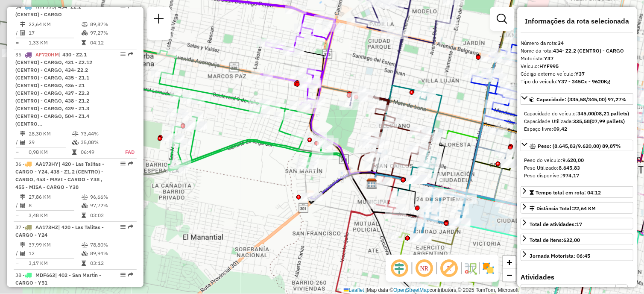
drag, startPoint x: 263, startPoint y: 187, endPoint x: 333, endPoint y: 174, distance: 71.2
click at [332, 174] on div "Janela de atendimento Grade de atendimento Capacidade Transportadoras Veículos …" at bounding box center [322, 147] width 644 height 294
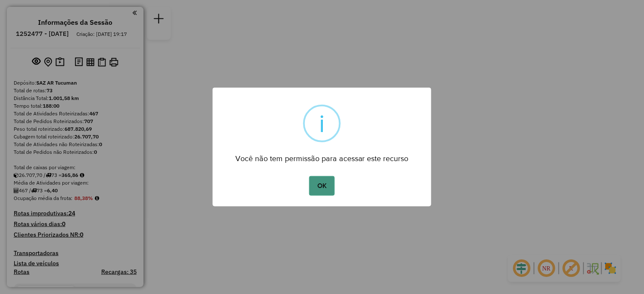
click at [323, 182] on button "OK" at bounding box center [321, 186] width 25 height 20
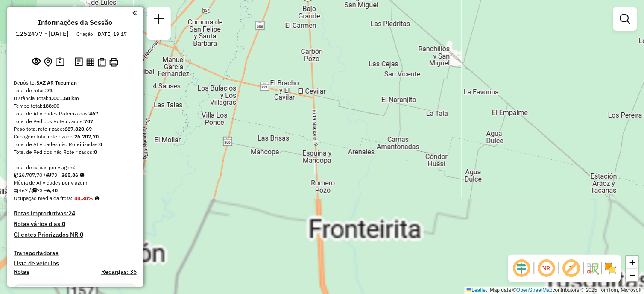
drag, startPoint x: 306, startPoint y: 134, endPoint x: 446, endPoint y: 256, distance: 186.4
click at [446, 256] on div "Janela de atendimento Grade de atendimento Capacidade Transportadoras Veículos …" at bounding box center [322, 147] width 644 height 294
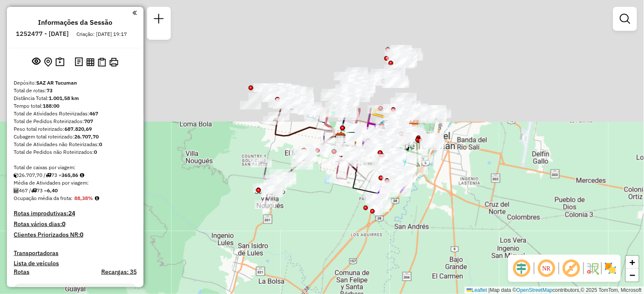
drag, startPoint x: 336, startPoint y: 177, endPoint x: 358, endPoint y: 314, distance: 139.1
click at [358, 293] on html "Aguarde... Pop-up bloqueado! Seu navegador bloqueou automáticamente a abertura …" at bounding box center [322, 147] width 644 height 294
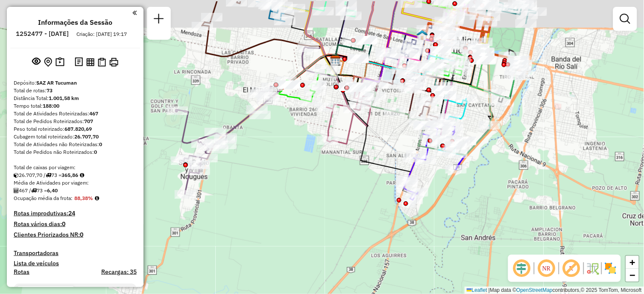
drag, startPoint x: 349, startPoint y: 227, endPoint x: 357, endPoint y: 274, distance: 48.0
click at [357, 274] on div "Janela de atendimento Grade de atendimento Capacidade Transportadoras Veículos …" at bounding box center [322, 147] width 644 height 294
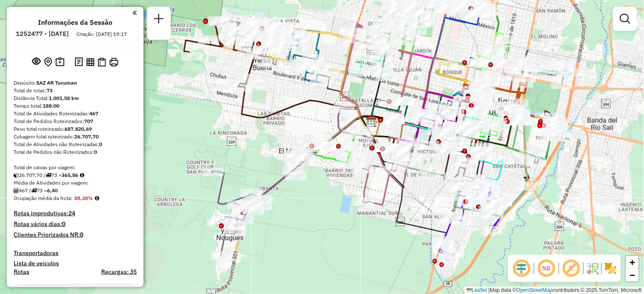
drag, startPoint x: 338, startPoint y: 230, endPoint x: 373, endPoint y: 277, distance: 59.1
click at [373, 277] on div "Janela de atendimento Grade de atendimento Capacidade Transportadoras Veículos …" at bounding box center [322, 147] width 644 height 294
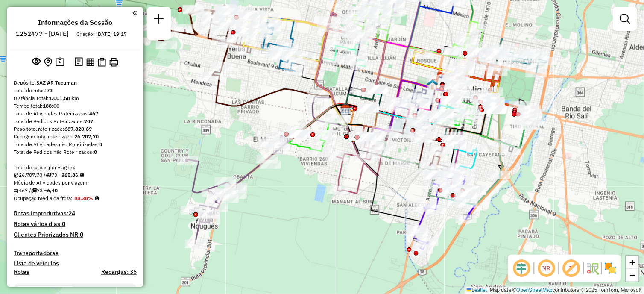
drag, startPoint x: 345, startPoint y: 254, endPoint x: 300, endPoint y: 237, distance: 48.4
click at [300, 237] on div "Janela de atendimento Grade de atendimento Capacidade Transportadoras Veículos …" at bounding box center [322, 147] width 644 height 294
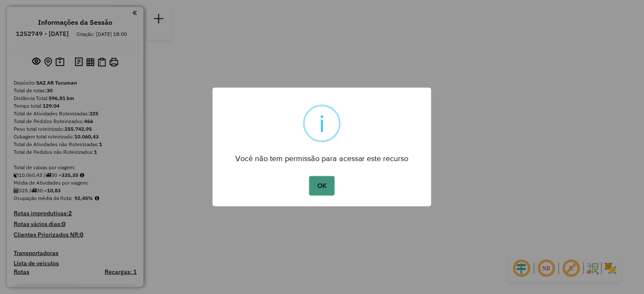
click at [315, 188] on button "OK" at bounding box center [321, 186] width 25 height 20
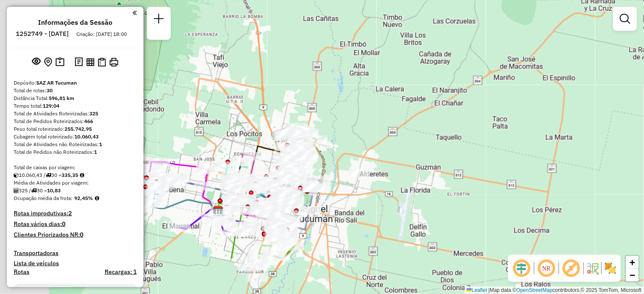
drag, startPoint x: 308, startPoint y: 204, endPoint x: 410, endPoint y: 152, distance: 114.2
click at [436, 133] on div "Janela de atendimento Grade de atendimento Capacidade Transportadoras Veículos …" at bounding box center [322, 147] width 644 height 294
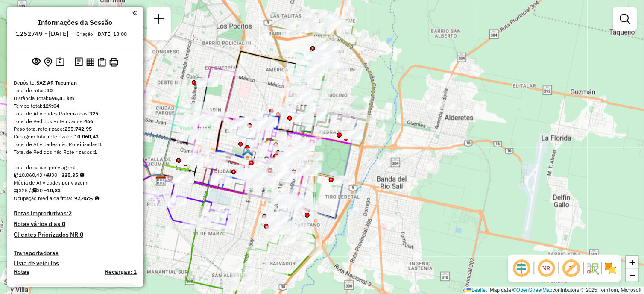
drag, startPoint x: 368, startPoint y: 218, endPoint x: 439, endPoint y: 149, distance: 98.7
click at [439, 149] on div "Janela de atendimento Grade de atendimento Capacidade Transportadoras Veículos …" at bounding box center [322, 147] width 644 height 294
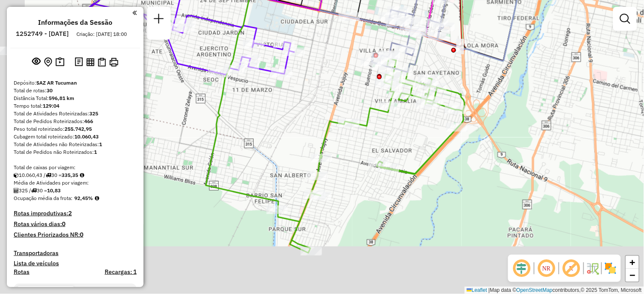
drag, startPoint x: 401, startPoint y: 215, endPoint x: 492, endPoint y: 145, distance: 114.5
click at [492, 145] on div "Janela de atendimento Grade de atendimento Capacidade Transportadoras Veículos …" at bounding box center [322, 147] width 644 height 294
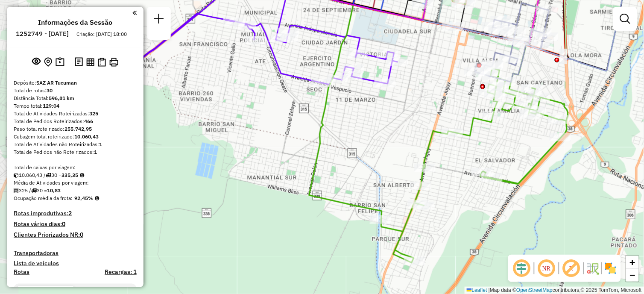
drag, startPoint x: 441, startPoint y: 197, endPoint x: 506, endPoint y: 221, distance: 69.7
click at [506, 221] on div "Janela de atendimento Grade de atendimento Capacidade Transportadoras Veículos …" at bounding box center [322, 147] width 644 height 294
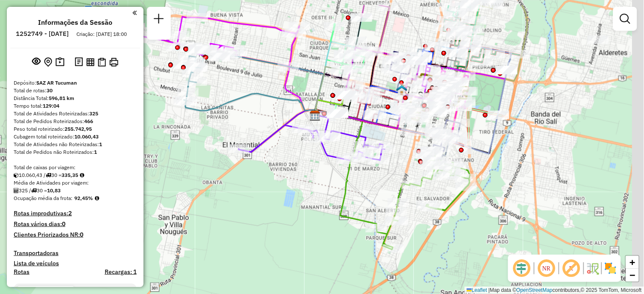
drag, startPoint x: 394, startPoint y: 109, endPoint x: 349, endPoint y: 143, distance: 56.9
click at [349, 143] on div "Janela de atendimento Grade de atendimento Capacidade Transportadoras Veículos …" at bounding box center [322, 147] width 644 height 294
